Goal: Find specific page/section: Find specific page/section

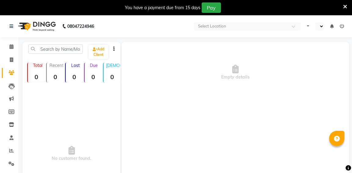
select select "en"
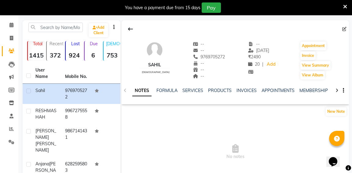
scroll to position [25, 0]
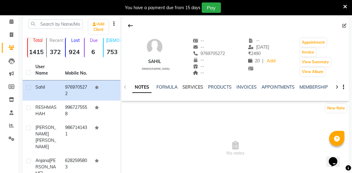
click at [192, 88] on link "SERVICES" at bounding box center [192, 86] width 21 height 5
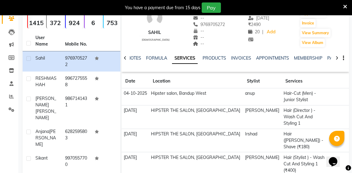
scroll to position [55, 0]
